Goal: Task Accomplishment & Management: Manage account settings

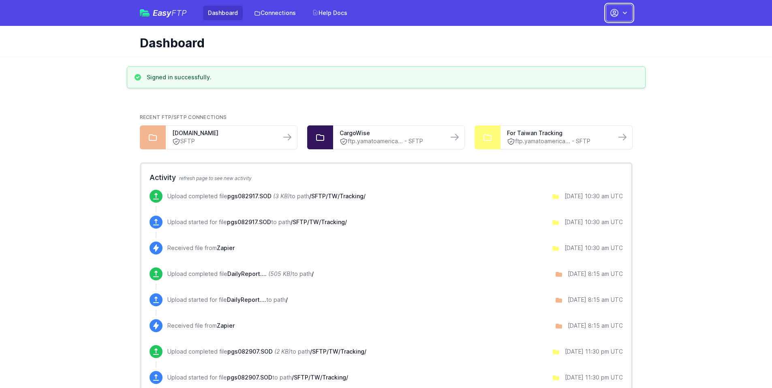
click at [614, 11] on icon "button" at bounding box center [614, 13] width 10 height 10
click at [593, 32] on link "Account Settings" at bounding box center [594, 33] width 78 height 15
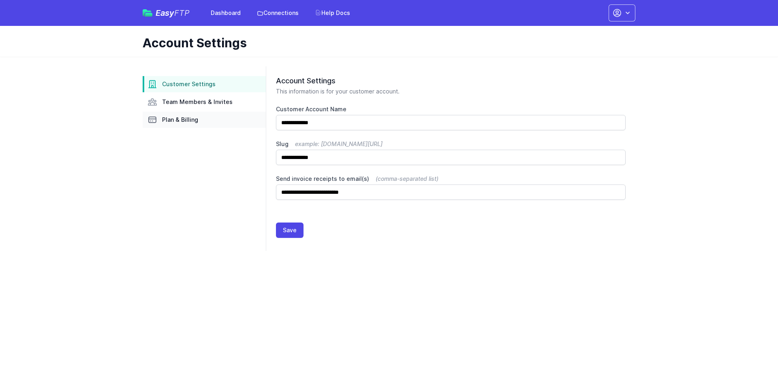
click at [179, 120] on span "Plan & Billing" at bounding box center [180, 120] width 36 height 8
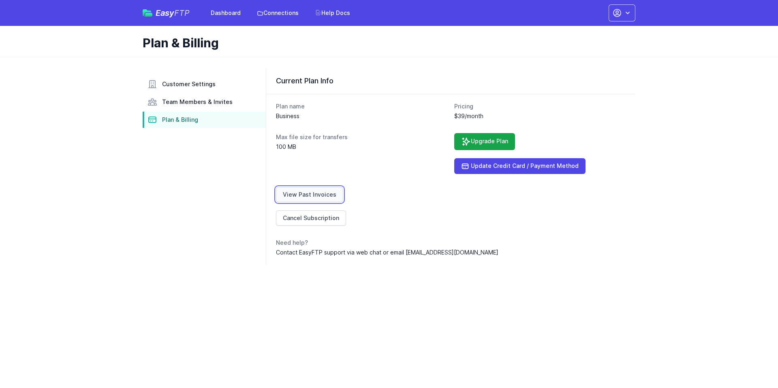
click at [319, 201] on link "View Past Invoices" at bounding box center [309, 194] width 67 height 15
